Goal: Information Seeking & Learning: Compare options

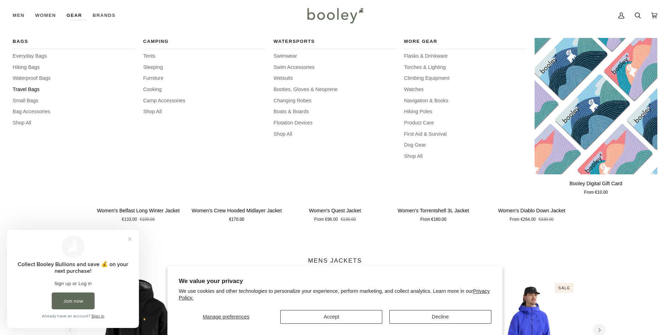
click at [26, 86] on span "Travel Bags" at bounding box center [74, 90] width 123 height 8
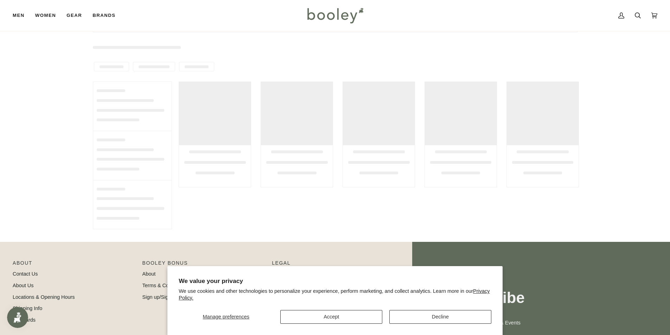
scroll to position [106, 0]
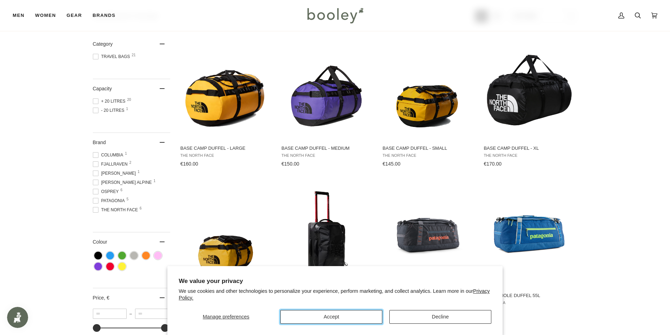
click at [348, 322] on button "Accept" at bounding box center [331, 317] width 102 height 14
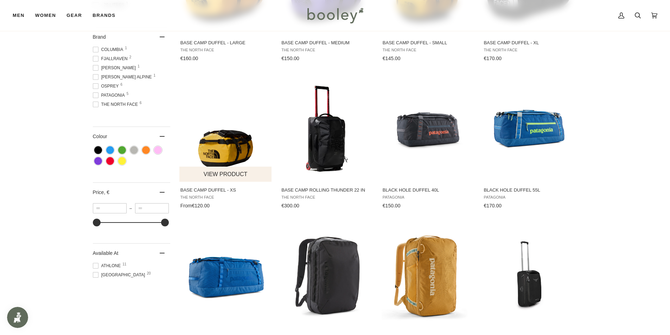
scroll to position [176, 0]
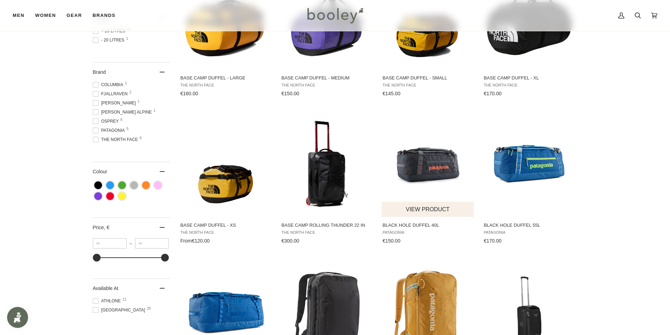
click at [443, 160] on img "Black Hole Duffel 40L" at bounding box center [428, 164] width 93 height 93
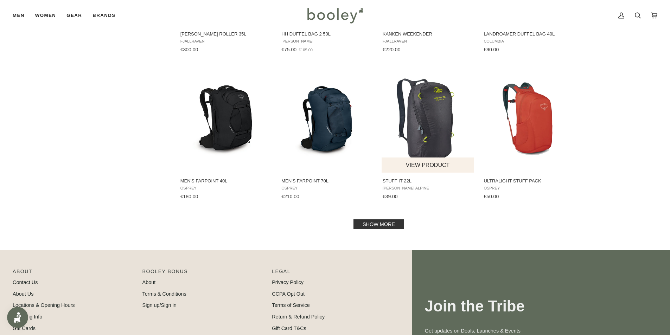
scroll to position [669, 0]
click at [388, 223] on link "Show more" at bounding box center [379, 224] width 51 height 10
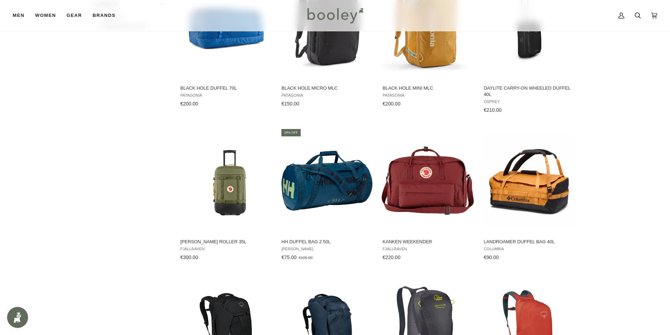
scroll to position [457, 0]
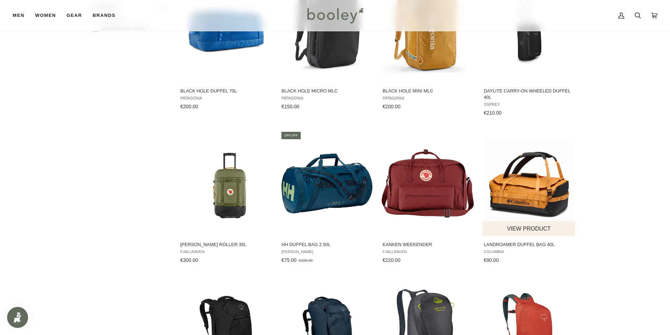
click at [495, 206] on img "Landroamer Duffel Bag 40L" at bounding box center [529, 183] width 93 height 93
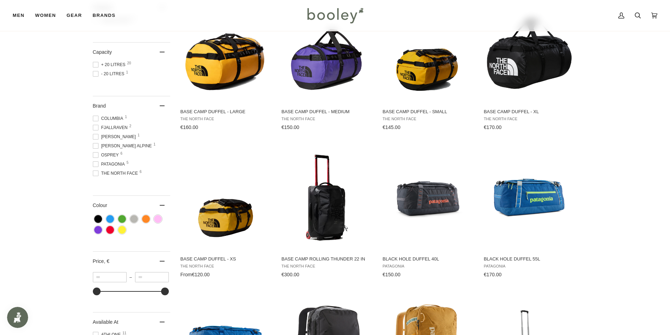
scroll to position [106, 0]
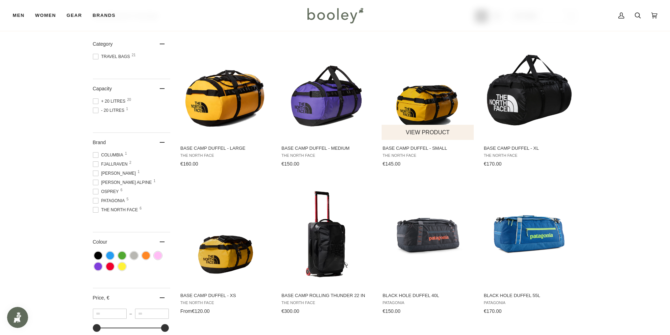
click at [424, 88] on img "Base Camp Duffel - Small" at bounding box center [428, 87] width 93 height 93
click at [445, 232] on img "Black Hole Duffel 40L" at bounding box center [428, 234] width 93 height 93
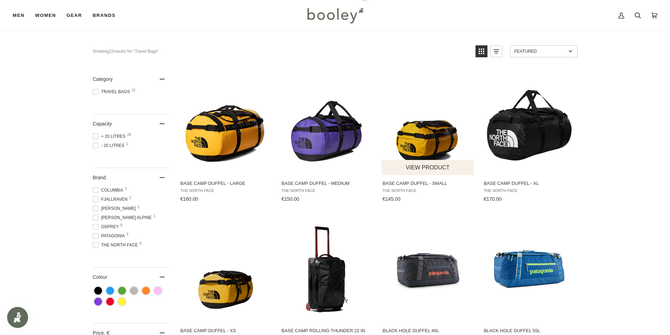
click at [435, 133] on img "Base Camp Duffel - Small" at bounding box center [428, 122] width 93 height 93
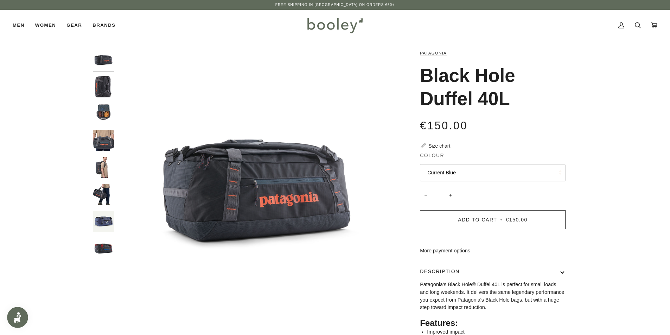
click at [106, 74] on div at bounding box center [105, 157] width 25 height 216
click at [105, 82] on img "Patagonia Black Hole Duffel 40L Smolder Blue - Booley Galway" at bounding box center [103, 86] width 21 height 21
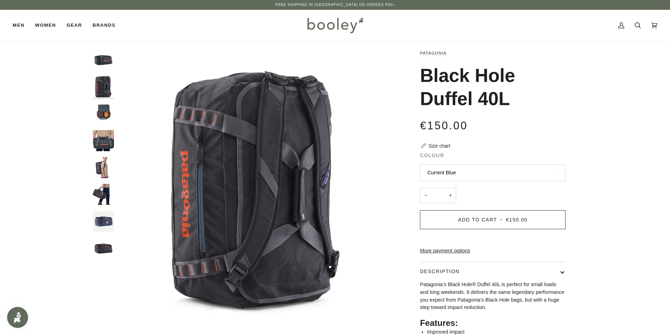
click at [106, 110] on img "Patagonia Black Hole Duffel 40L Smolder Blue - Booley Galway" at bounding box center [103, 113] width 21 height 21
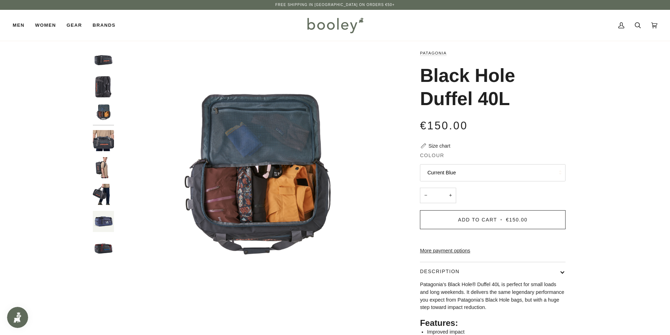
click at [107, 134] on img "Patagonia Black Hole Duffel 40L Smolder Blue - Booley Galway" at bounding box center [103, 140] width 21 height 21
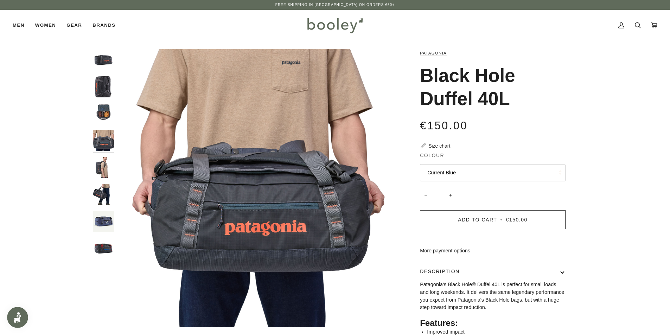
click at [110, 168] on img "Patagonia Black Hole Duffel 40L Smolder Blue - Booley Galway" at bounding box center [103, 167] width 21 height 21
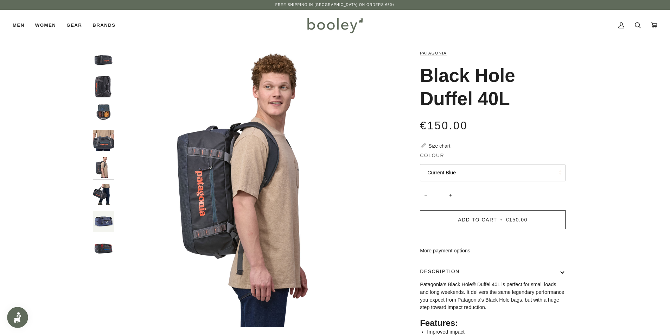
click at [105, 191] on img "Patagonia Black Hole Duffel 40L Smolder Blue - Booley Galway" at bounding box center [103, 194] width 21 height 21
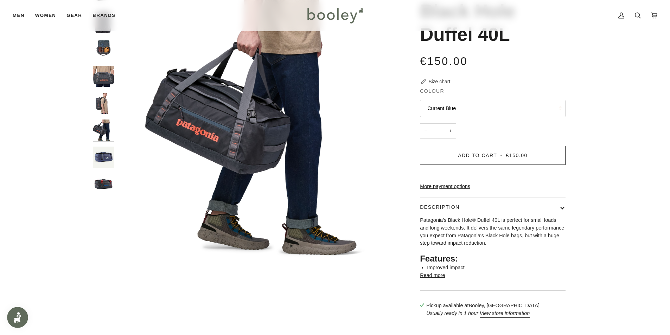
scroll to position [70, 0]
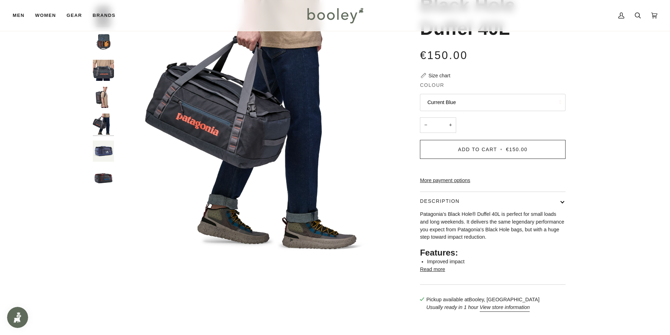
click at [103, 156] on img "Black Hole Duffel 40L" at bounding box center [103, 151] width 21 height 21
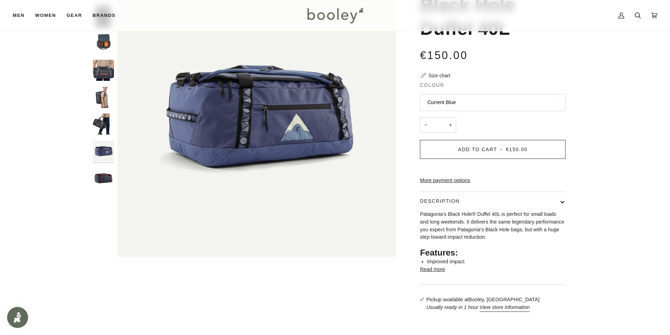
click at [104, 175] on img "Black Hole Duffel 40L" at bounding box center [103, 178] width 21 height 21
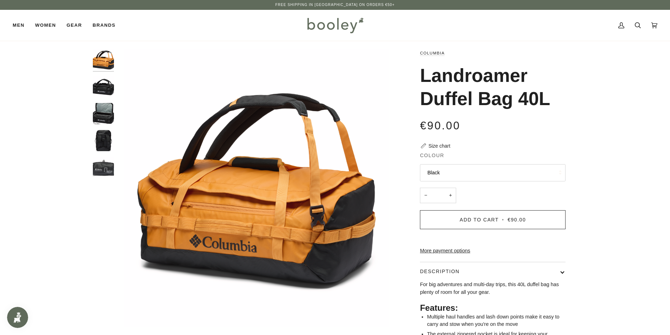
click at [94, 82] on img "Columbia Landroamer Duffel Bag 40L Black - Booley Galway" at bounding box center [103, 86] width 21 height 21
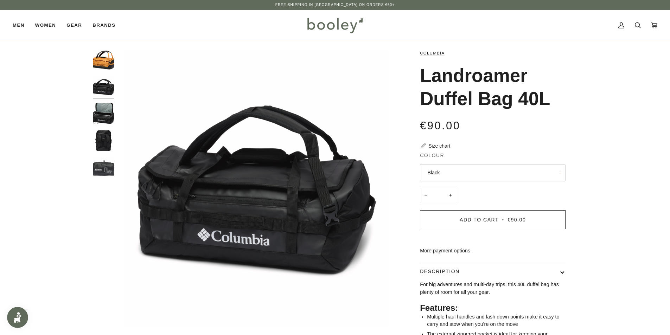
click at [102, 108] on img "Columbia Landroamer Duffel Bag 40L Black - Booley Galway" at bounding box center [103, 113] width 21 height 21
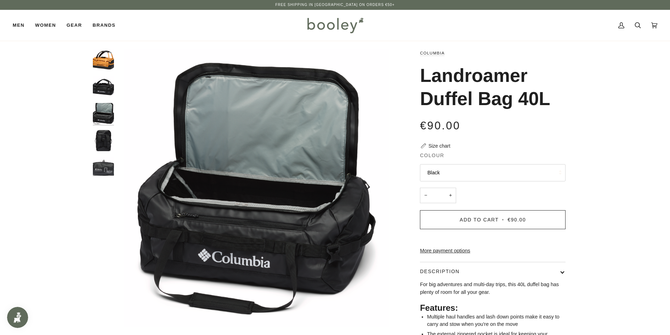
click at [107, 147] on img "Columbia Landroamer Duffel Bag 40L Black - Booley Galway" at bounding box center [103, 140] width 21 height 21
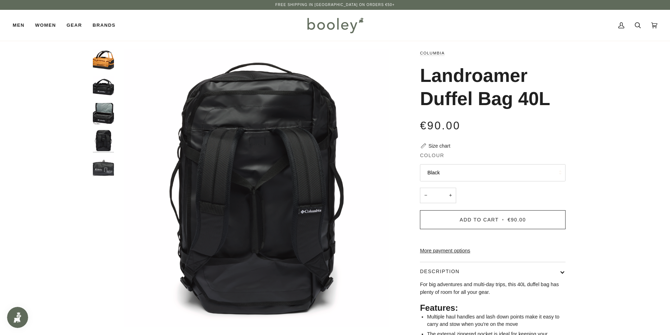
click at [111, 175] on img "Columbia Landroamer Duffel Bag 40L Black - Booley Galway" at bounding box center [103, 167] width 21 height 21
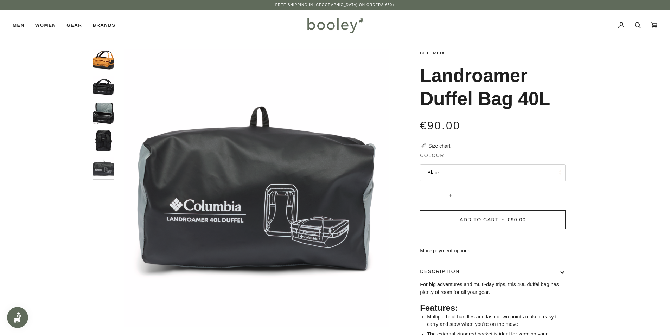
click at [106, 63] on img "Columbia Landroamer Duffel Bag 40L Sunstone / Shark - Booley Galway" at bounding box center [103, 59] width 21 height 21
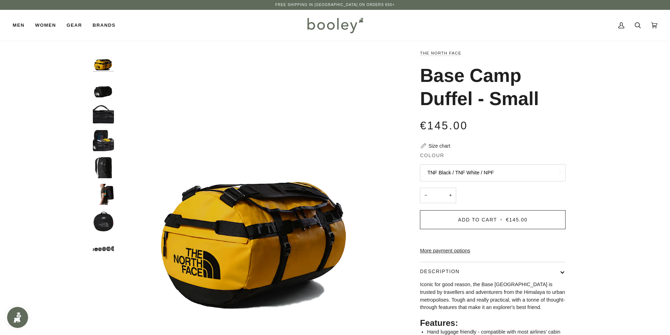
click at [108, 148] on img "The North Face Base Camp Duffel - Small TNF Black / TNF White - Booley Galway" at bounding box center [103, 140] width 21 height 21
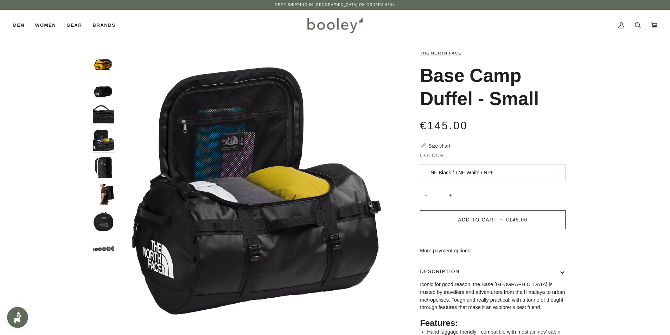
click at [105, 128] on div at bounding box center [105, 157] width 25 height 216
click at [103, 96] on img "The North Face Base Camp Duffel - Small TNF Black / TNF White / NPF - Booley Ga…" at bounding box center [103, 86] width 21 height 21
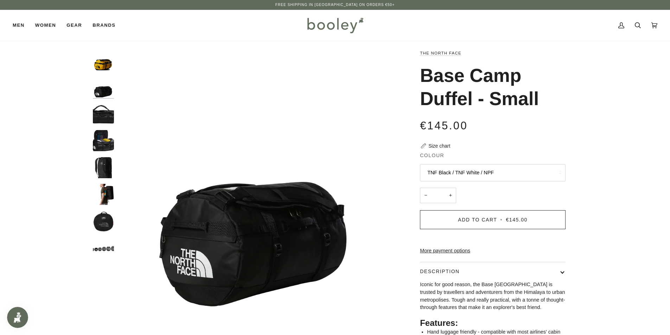
click at [97, 117] on img "The North Face Base Camp Duffel - Small TNF Black / TNF White - Booley Galway" at bounding box center [103, 113] width 21 height 21
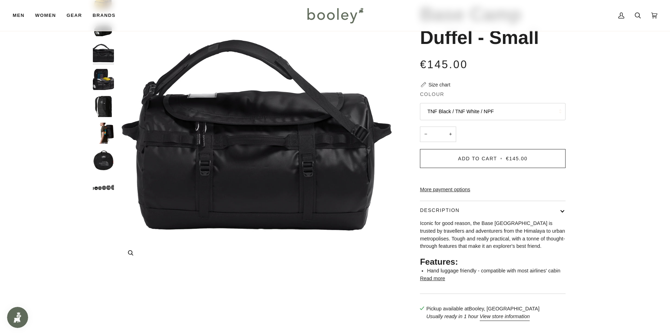
scroll to position [70, 0]
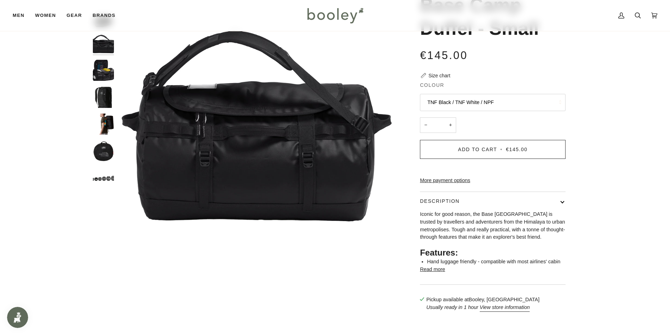
click at [106, 74] on img "The North Face Base Camp Duffel - Small TNF Black / TNF White - Booley Galway" at bounding box center [103, 70] width 21 height 21
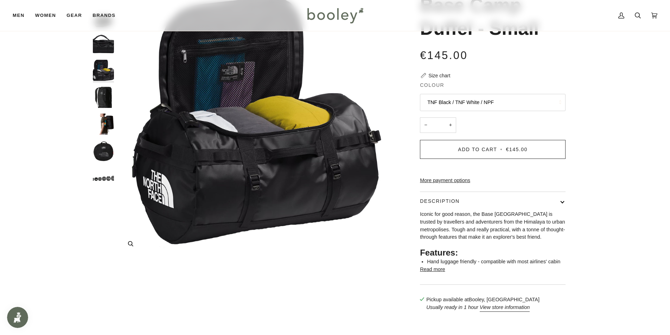
scroll to position [35, 0]
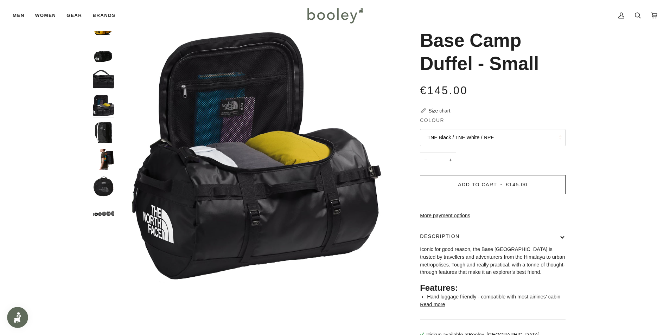
click at [103, 137] on img "The North Face Base Camp Duffel - Small - Booley GalwayThe North Face Base Camp…" at bounding box center [103, 132] width 21 height 21
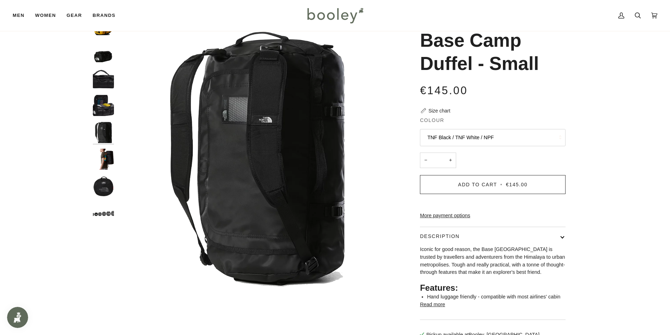
click at [105, 151] on img "The North Face Base Camp Duffel - Small - Booley Galway" at bounding box center [103, 159] width 21 height 21
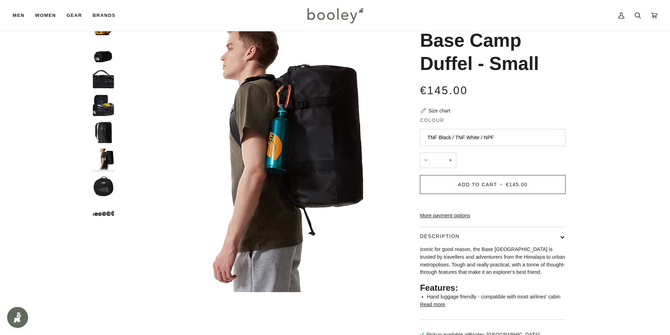
click at [106, 185] on img "The North Face Base Camp Duffel - Small - Booley Galway" at bounding box center [103, 186] width 21 height 21
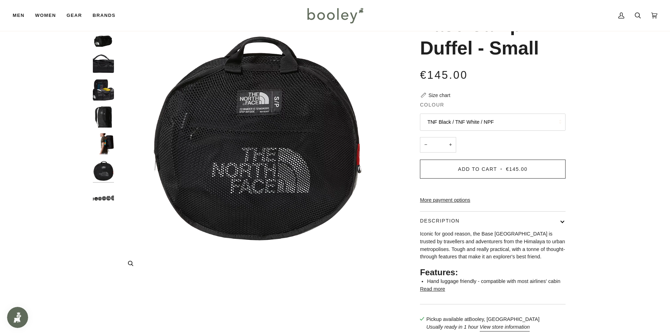
scroll to position [0, 0]
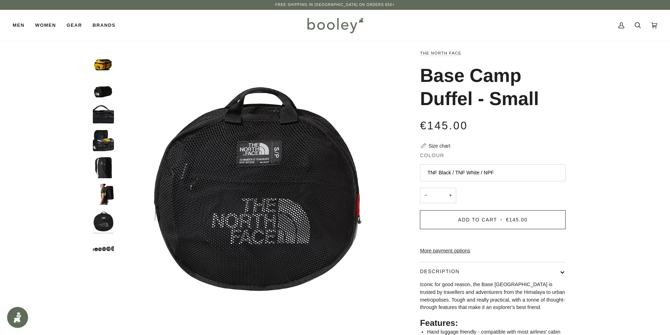
click at [113, 178] on img "The North Face Base Camp Duffel - Small - Booley GalwayThe North Face Base Camp…" at bounding box center [103, 167] width 21 height 21
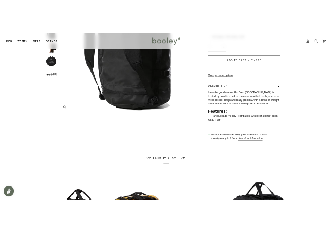
scroll to position [35, 0]
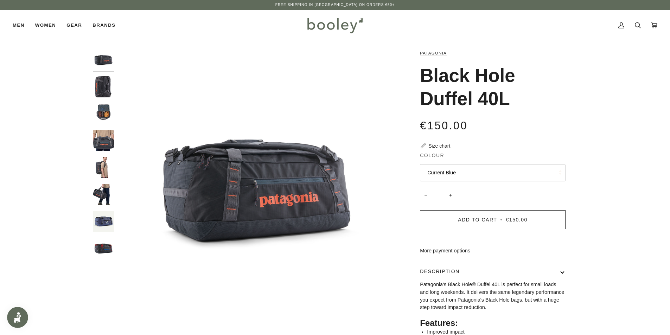
click at [101, 63] on img "Patagonia Black Hole Duffel 40L Smolder Blue - Booley Galway" at bounding box center [103, 59] width 21 height 21
click at [107, 75] on div at bounding box center [105, 157] width 25 height 216
click at [107, 81] on img "Patagonia Black Hole Duffel 40L Smolder Blue - Booley Galway" at bounding box center [103, 86] width 21 height 21
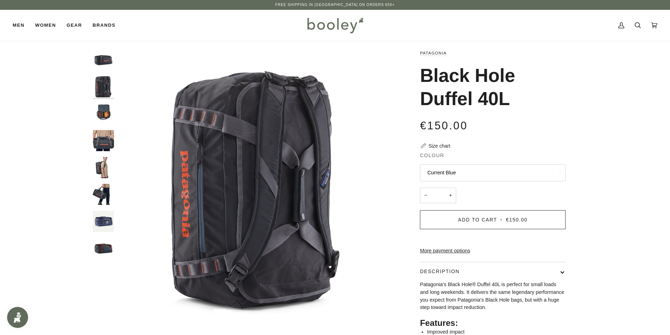
click at [109, 115] on img "Patagonia Black Hole Duffel 40L Smolder Blue - Booley Galway" at bounding box center [103, 113] width 21 height 21
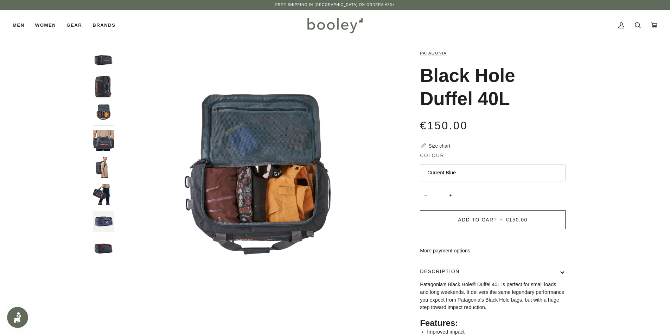
click at [109, 139] on img "Patagonia Black Hole Duffel 40L Smolder Blue - Booley Galway" at bounding box center [103, 140] width 21 height 21
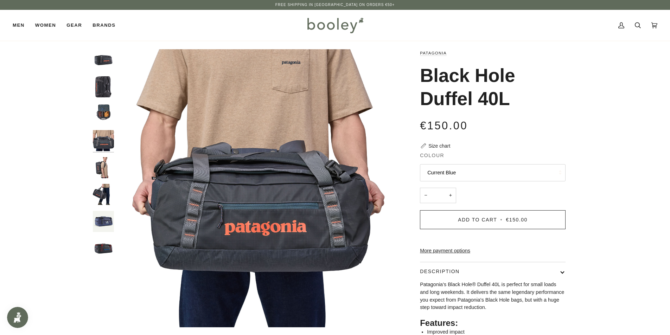
click at [106, 162] on img "Patagonia Black Hole Duffel 40L Smolder Blue - Booley Galway" at bounding box center [103, 167] width 21 height 21
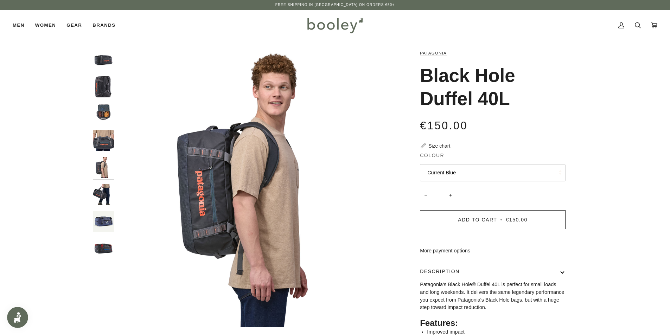
click at [105, 177] on img "Patagonia Black Hole Duffel 40L Smolder Blue - Booley Galway" at bounding box center [103, 167] width 21 height 21
click at [103, 196] on img "Patagonia Black Hole Duffel 40L Smolder Blue - Booley Galway" at bounding box center [103, 194] width 21 height 21
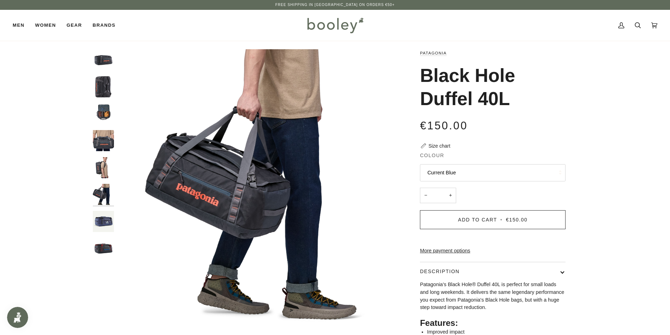
click at [103, 222] on img "Black Hole Duffel 40L" at bounding box center [103, 221] width 21 height 21
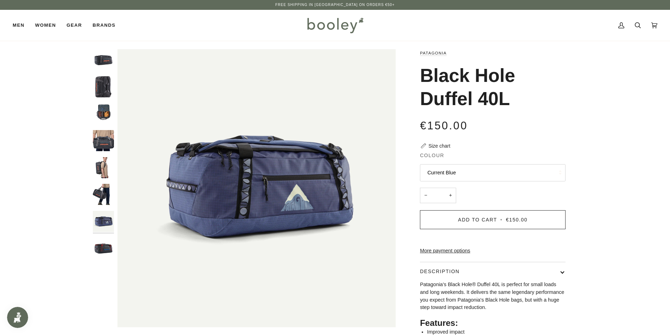
click at [103, 237] on div at bounding box center [105, 157] width 25 height 216
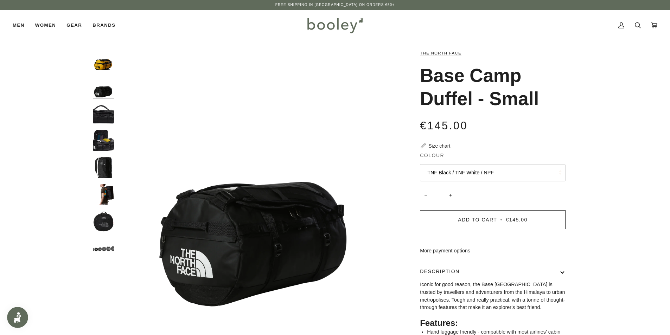
click at [108, 73] on div at bounding box center [105, 157] width 25 height 216
drag, startPoint x: 94, startPoint y: 52, endPoint x: 97, endPoint y: 59, distance: 7.2
click at [94, 53] on img "The North Face Base Camp Duffel - Small Summit Gold / TNF Black / NPF - Booley …" at bounding box center [103, 59] width 21 height 21
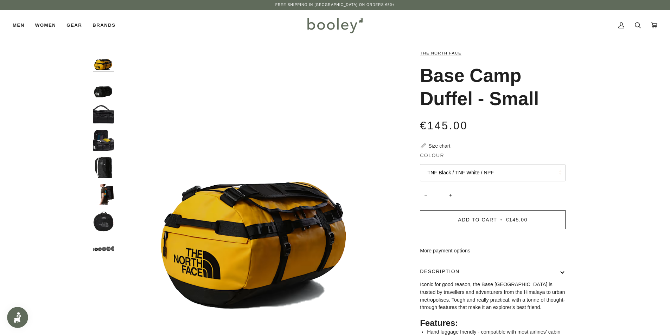
click at [104, 92] on img "The North Face Base Camp Duffel - Small TNF Black / TNF White / NPF - Booley Ga…" at bounding box center [103, 86] width 21 height 21
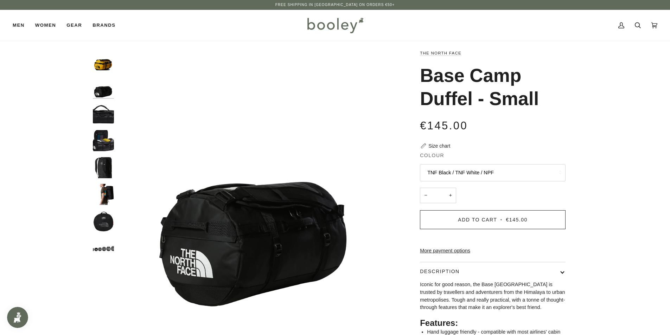
click at [105, 115] on img "The North Face Base Camp Duffel - Small TNF Black / TNF White - Booley Galway" at bounding box center [103, 113] width 21 height 21
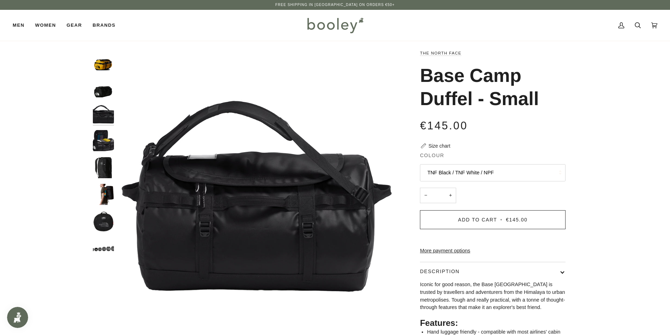
click at [104, 136] on img "The North Face Base Camp Duffel - Small TNF Black / TNF White - Booley Galway" at bounding box center [103, 140] width 21 height 21
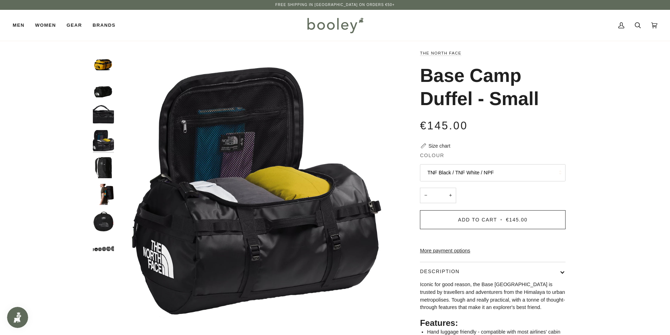
click at [104, 171] on img "The North Face Base Camp Duffel - Small - Booley GalwayThe North Face Base Camp…" at bounding box center [103, 167] width 21 height 21
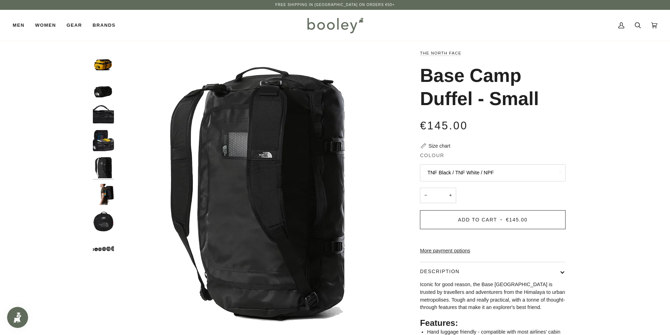
click at [106, 191] on img "The North Face Base Camp Duffel - Small - Booley Galway" at bounding box center [103, 194] width 21 height 21
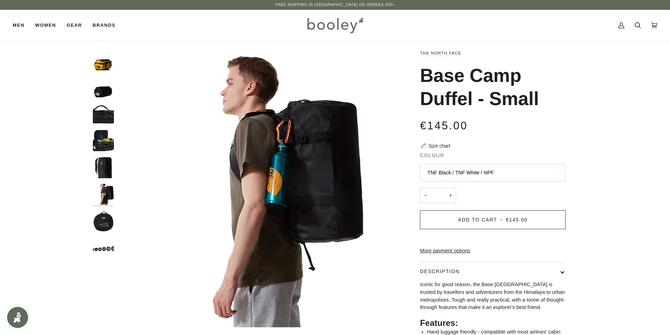
click at [102, 211] on div at bounding box center [105, 157] width 25 height 216
click at [103, 215] on img "The North Face Base Camp Duffel - Small - Booley Galway" at bounding box center [103, 221] width 21 height 21
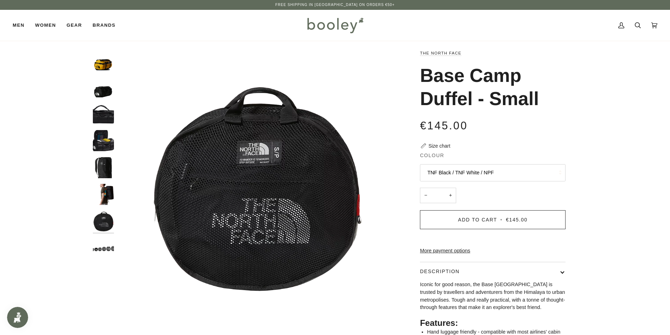
click at [102, 69] on img "The North Face Base Camp Duffel - Small Summit Gold / TNF Black / NPF - Booley …" at bounding box center [103, 59] width 21 height 21
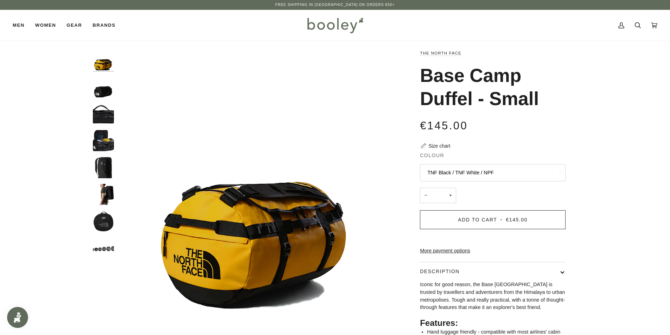
click at [105, 88] on img "The North Face Base Camp Duffel - Small TNF Black / TNF White / NPF - Booley Ga…" at bounding box center [103, 86] width 21 height 21
